Goal: Task Accomplishment & Management: Use online tool/utility

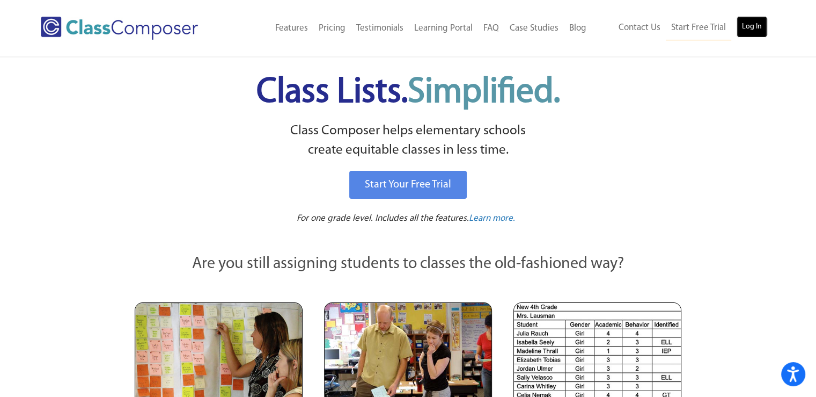
click at [756, 31] on link "Log In" at bounding box center [752, 26] width 31 height 21
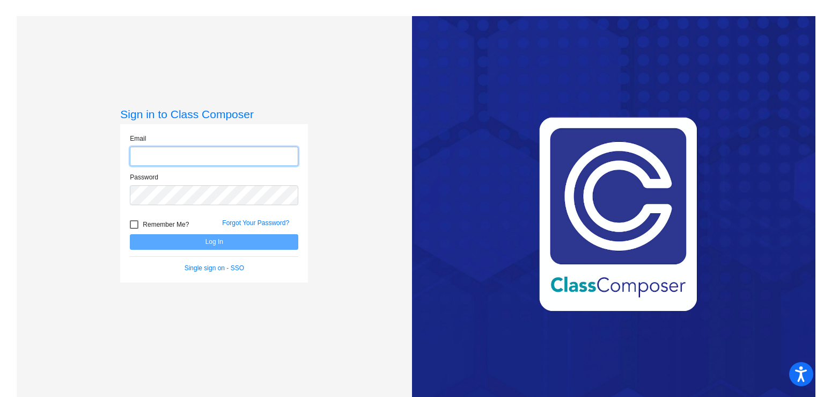
type input "[EMAIL_ADDRESS][DOMAIN_NAME]"
click at [249, 243] on button "Log In" at bounding box center [214, 242] width 168 height 16
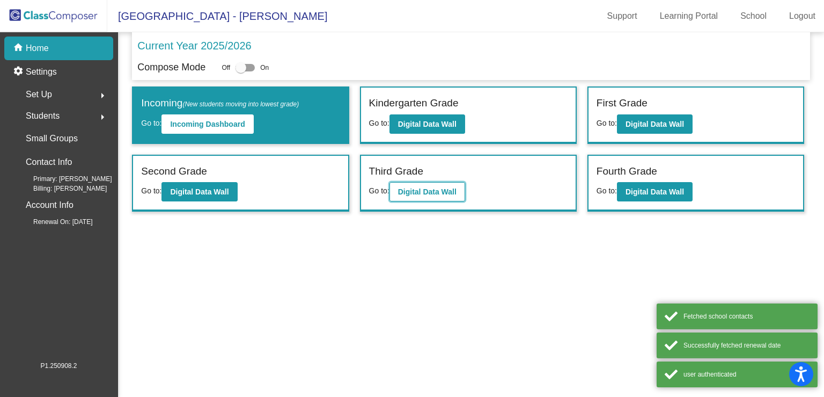
click at [428, 187] on b "Digital Data Wall" at bounding box center [427, 191] width 58 height 9
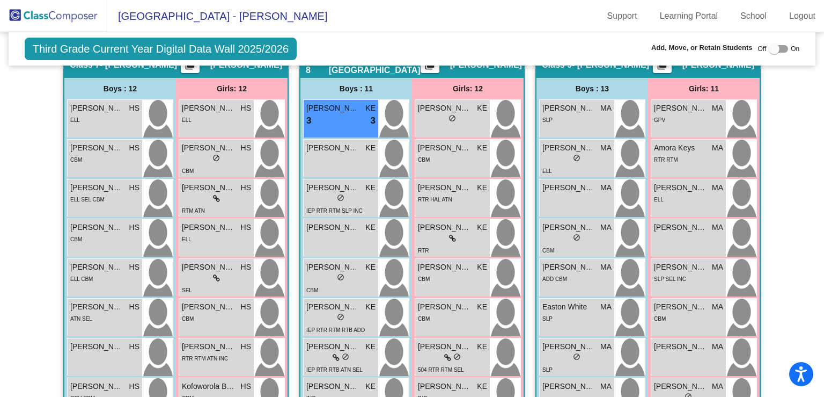
scroll to position [1636, 0]
click at [200, 159] on div "lock do_not_disturb_alt" at bounding box center [216, 158] width 69 height 11
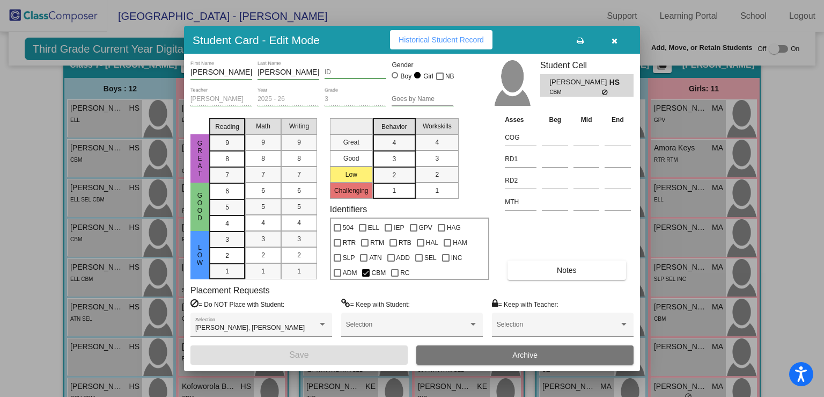
click at [617, 38] on icon "button" at bounding box center [615, 41] width 6 height 8
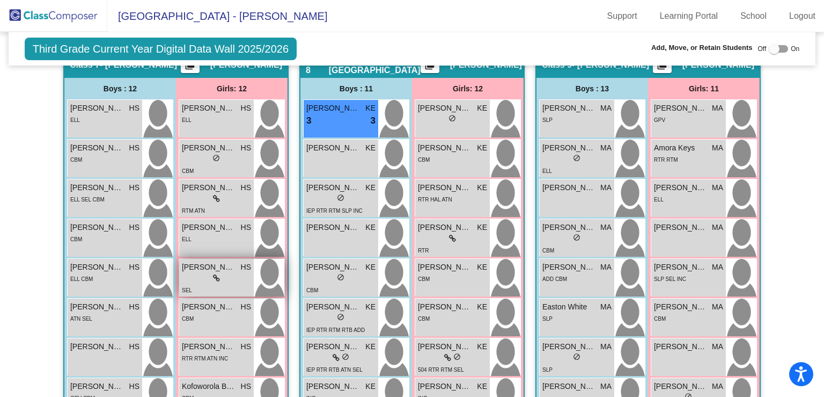
click at [206, 284] on div "SEL" at bounding box center [216, 289] width 69 height 11
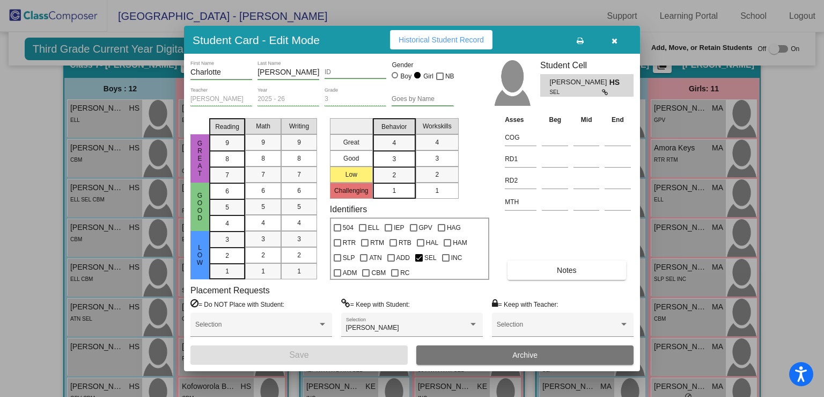
click at [620, 39] on button "button" at bounding box center [614, 39] width 34 height 19
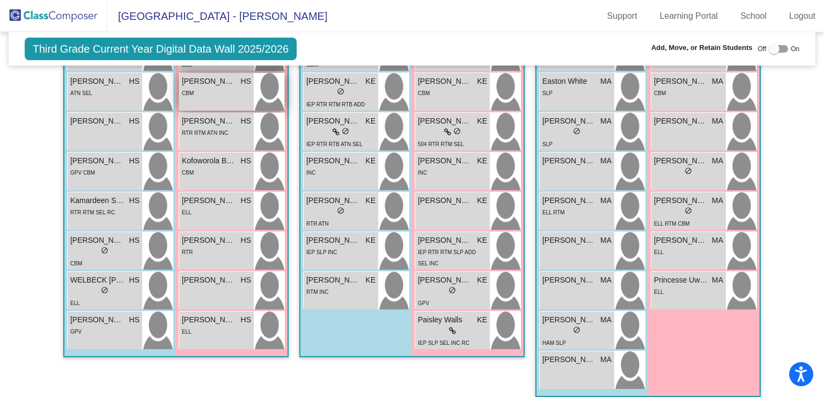
scroll to position [1860, 0]
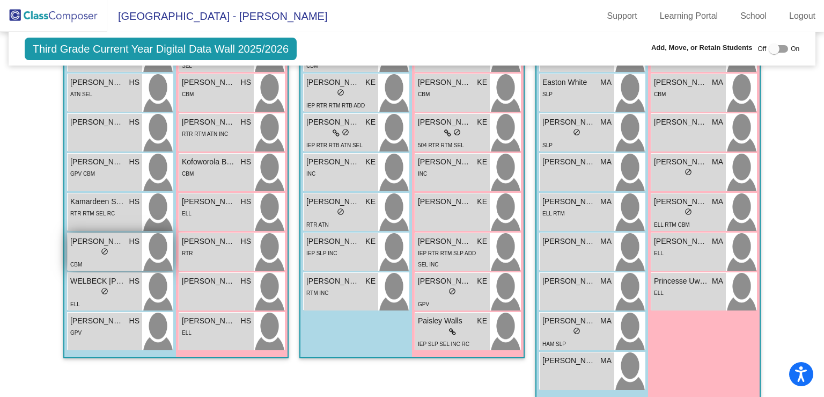
click at [91, 251] on div "lock do_not_disturb_alt" at bounding box center [104, 252] width 69 height 11
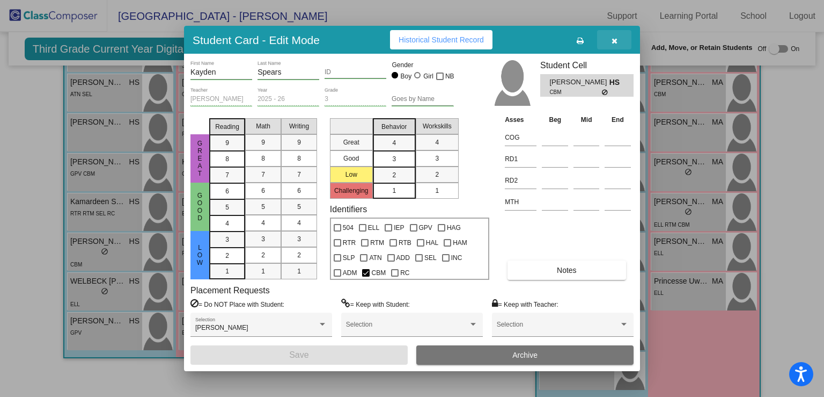
click at [615, 39] on icon "button" at bounding box center [615, 41] width 6 height 8
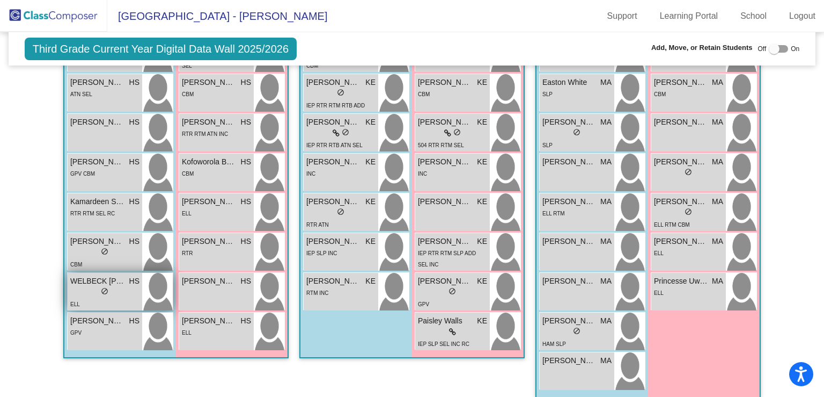
click at [126, 287] on div "lock do_not_disturb_alt" at bounding box center [104, 292] width 69 height 11
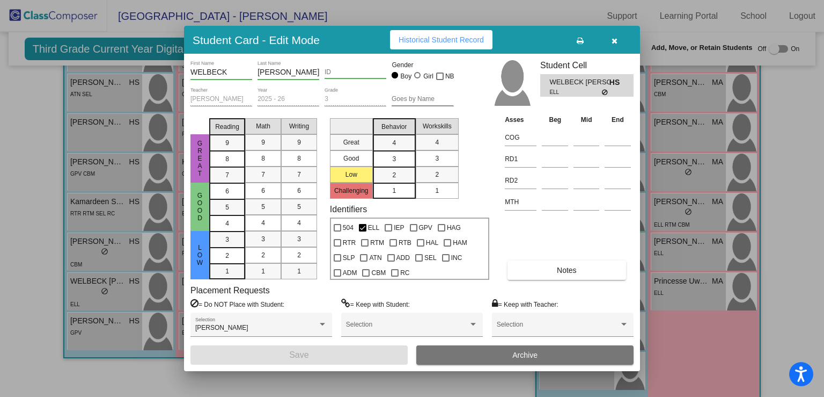
click at [614, 40] on icon "button" at bounding box center [615, 41] width 6 height 8
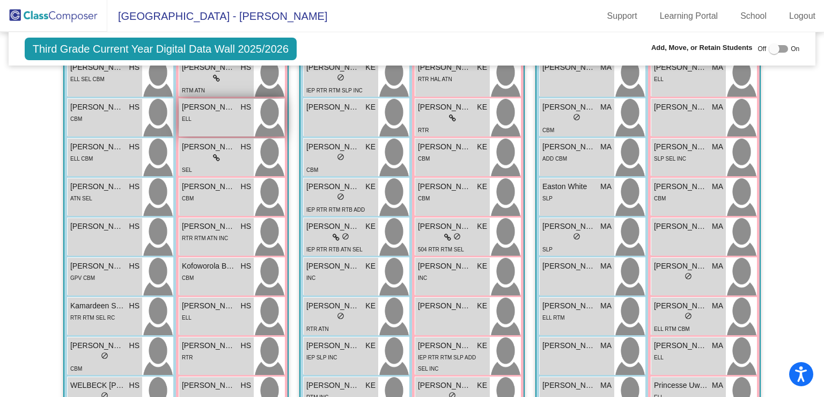
scroll to position [1756, 0]
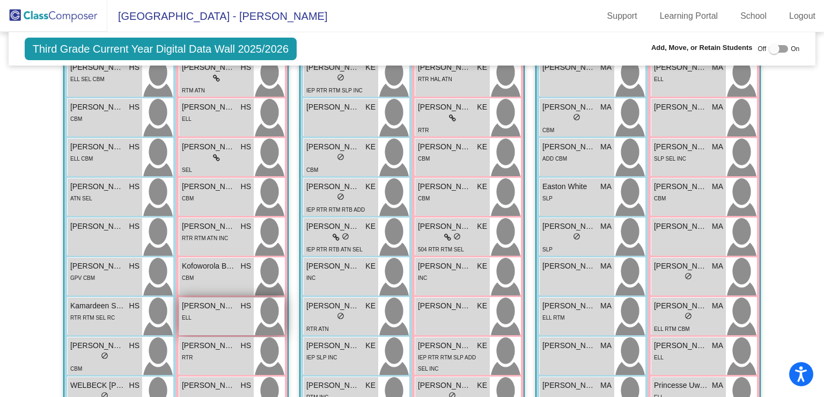
click at [214, 311] on div "ELL" at bounding box center [216, 316] width 69 height 11
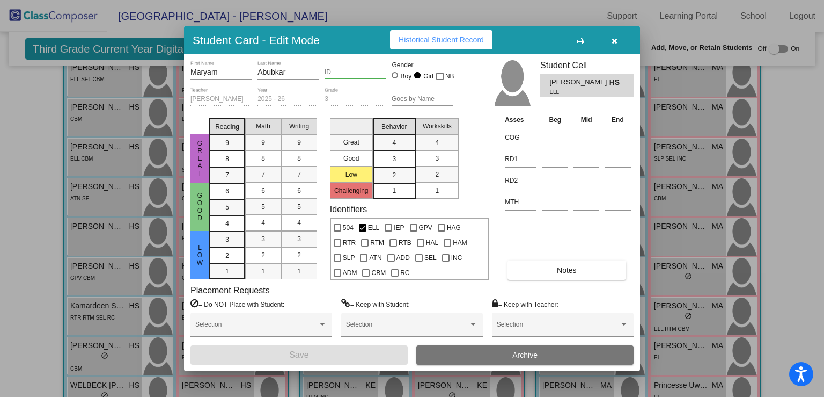
click at [616, 42] on icon "button" at bounding box center [615, 41] width 6 height 8
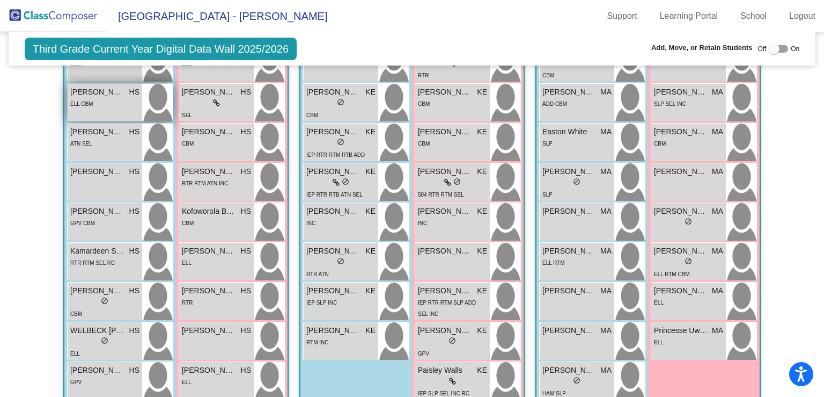
scroll to position [1836, 0]
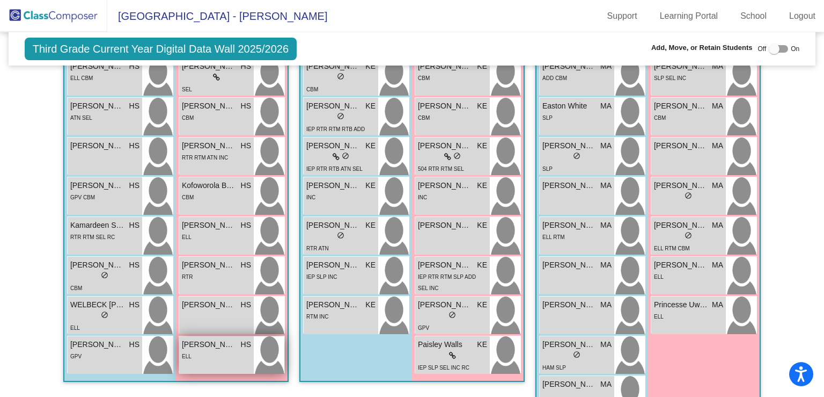
click at [247, 350] on div "ELL" at bounding box center [216, 355] width 69 height 11
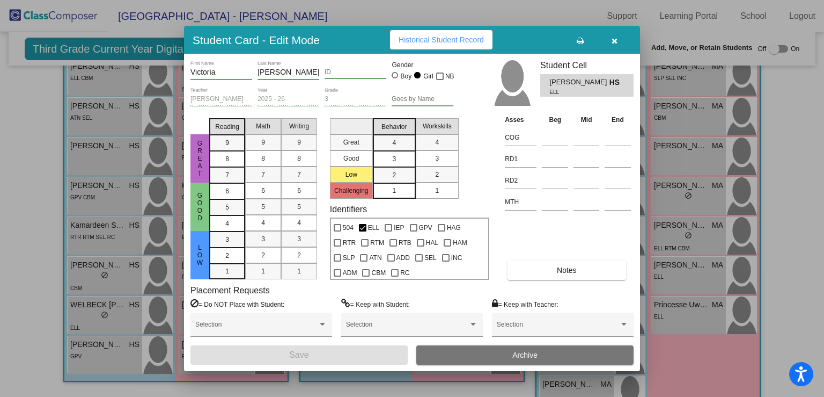
click at [612, 40] on icon "button" at bounding box center [615, 41] width 6 height 8
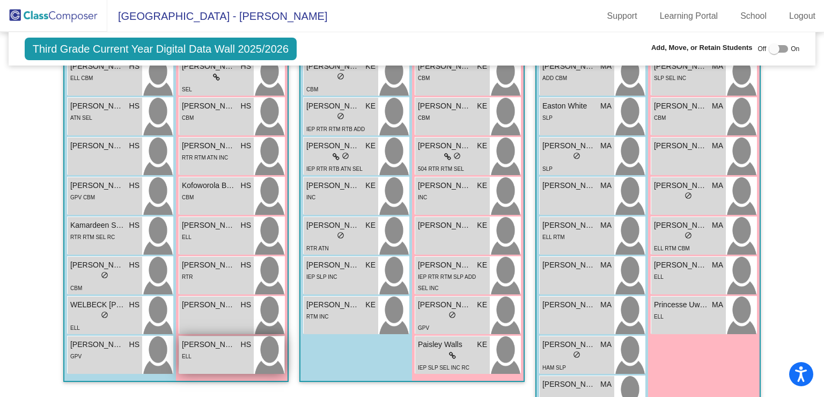
click at [254, 365] on img at bounding box center [269, 355] width 31 height 38
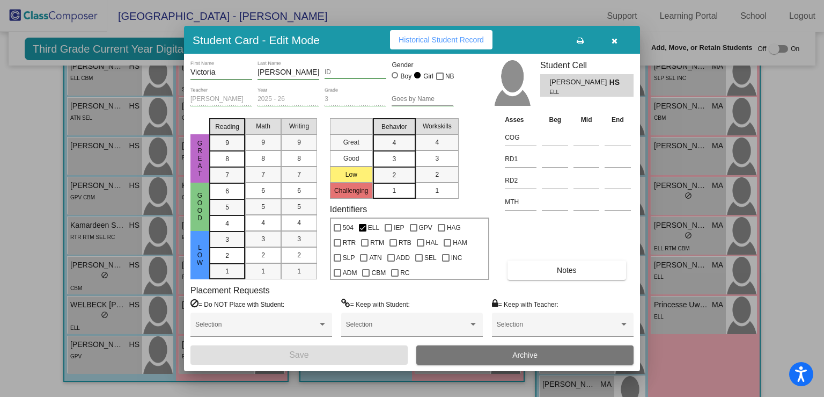
click at [614, 38] on icon "button" at bounding box center [615, 41] width 6 height 8
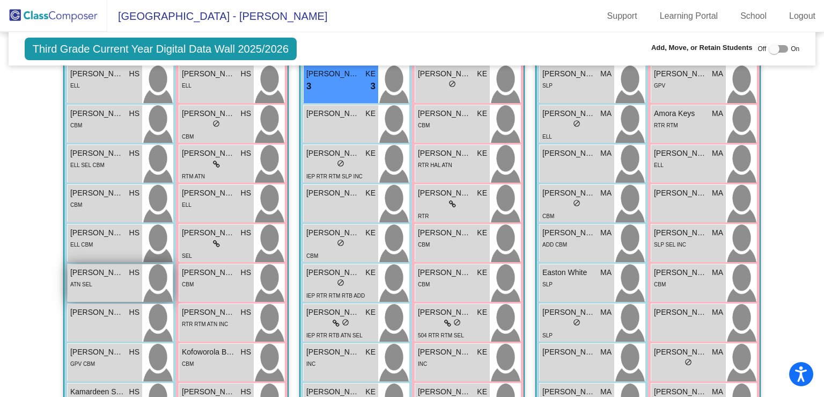
scroll to position [1558, 0]
